Goal: Information Seeking & Learning: Learn about a topic

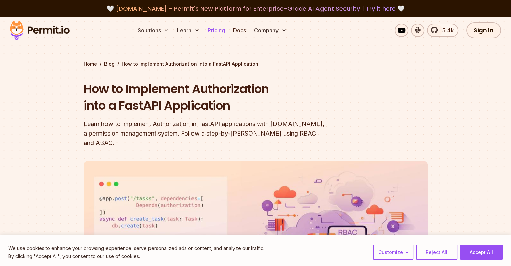
click at [228, 28] on link "Pricing" at bounding box center [216, 30] width 23 height 13
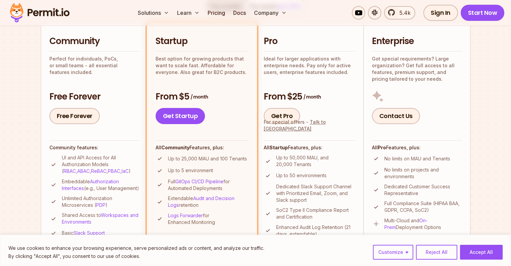
scroll to position [159, 0]
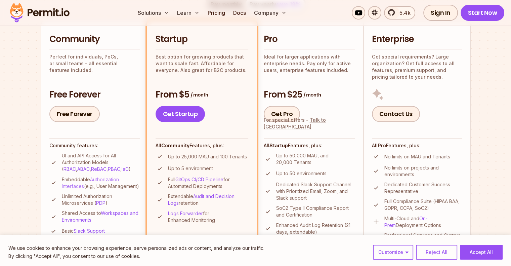
click at [106, 177] on link "Authorization Interfaces" at bounding box center [90, 183] width 57 height 12
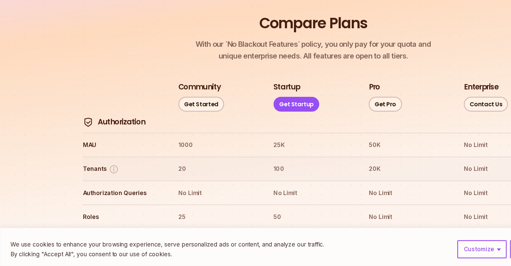
scroll to position [718, 0]
